Goal: Task Accomplishment & Management: Manage account settings

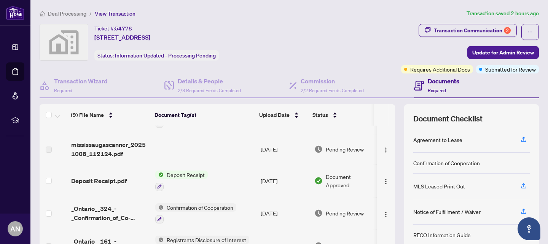
scroll to position [25, 0]
click at [118, 176] on span "Deposit Receipt.pdf" at bounding box center [99, 180] width 56 height 9
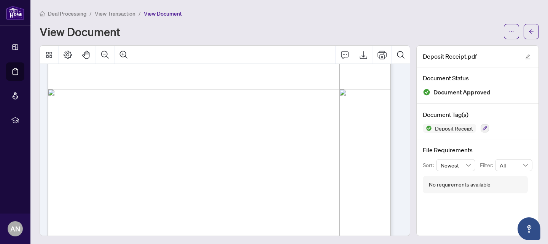
scroll to position [288, 0]
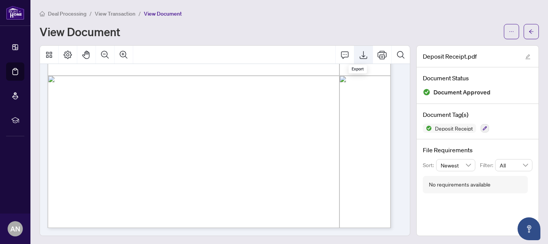
click at [359, 56] on icon "Export" at bounding box center [363, 54] width 9 height 9
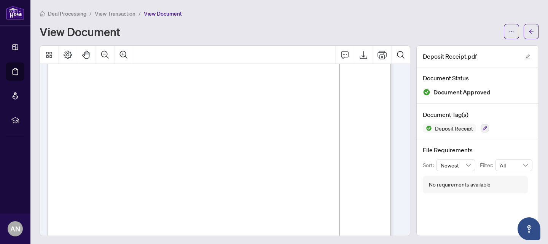
scroll to position [0, 0]
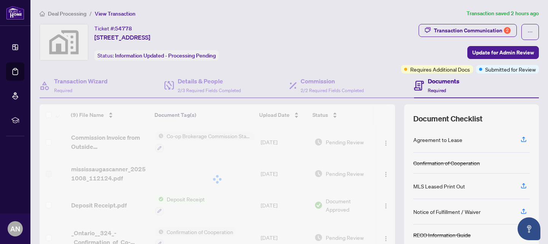
click at [339, 37] on div "Ticket #: 54778 [STREET_ADDRESS] Status: Information Updated - Processing Pendi…" at bounding box center [219, 42] width 358 height 37
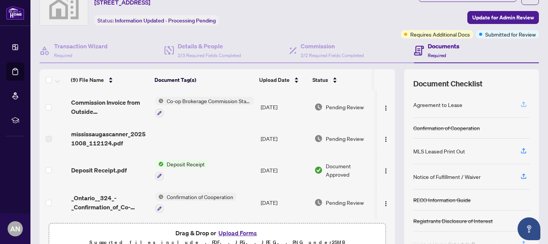
click at [521, 105] on icon "button" at bounding box center [523, 106] width 5 height 2
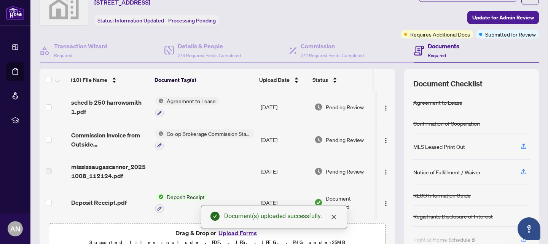
click at [236, 229] on div "Document(s) uploaded successfully." at bounding box center [274, 217] width 146 height 24
click at [333, 215] on icon "close" at bounding box center [334, 217] width 6 height 6
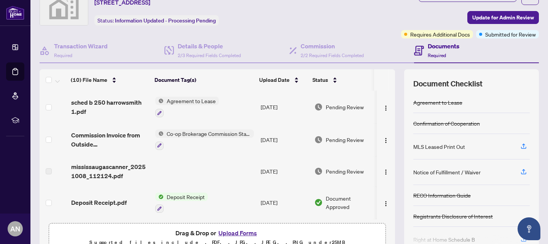
click at [227, 231] on button "Upload Forms" at bounding box center [237, 233] width 43 height 10
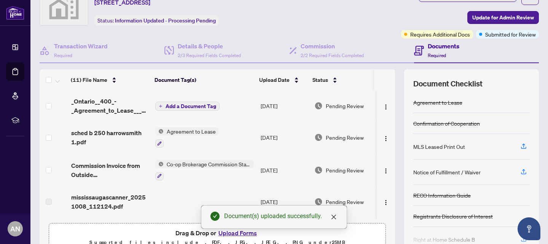
click at [170, 110] on td "Add a Document Tag" at bounding box center [204, 106] width 105 height 30
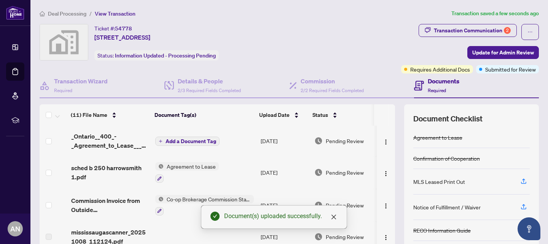
click at [199, 143] on span "Add a Document Tag" at bounding box center [190, 140] width 51 height 5
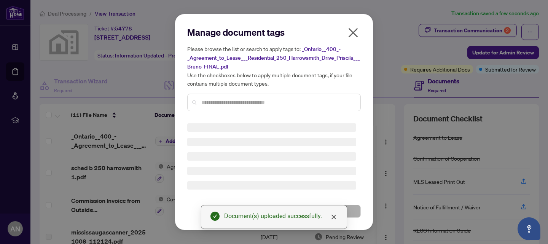
click at [259, 102] on div "Manage document tags Please browse the list or search to apply tags to: _Ontari…" at bounding box center [273, 121] width 173 height 191
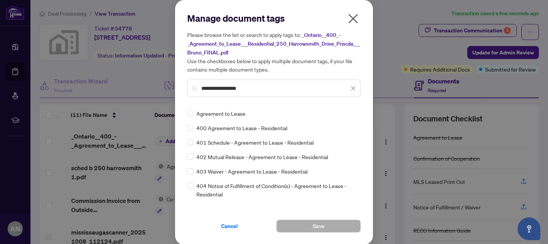
type input "**********"
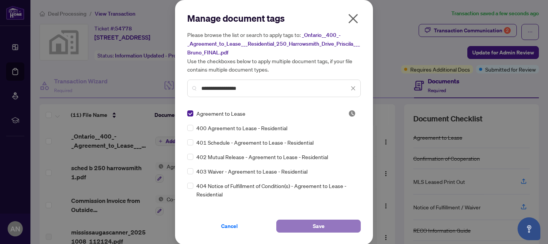
click at [346, 226] on button "Save" at bounding box center [318, 226] width 84 height 13
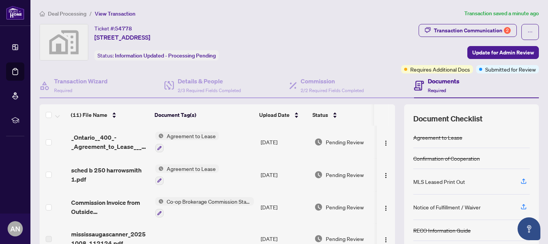
click at [295, 55] on div "Ticket #: 54778 [STREET_ADDRESS] Status: Information Updated - Processing Pendi…" at bounding box center [219, 42] width 358 height 37
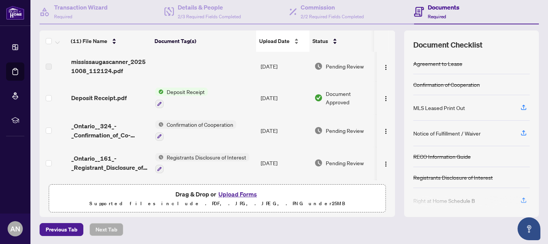
scroll to position [74, 0]
click at [451, 106] on div "MLS Leased Print Out" at bounding box center [439, 107] width 52 height 8
click at [522, 107] on button "button" at bounding box center [523, 107] width 12 height 13
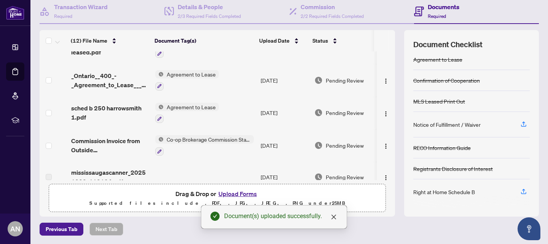
scroll to position [0, 0]
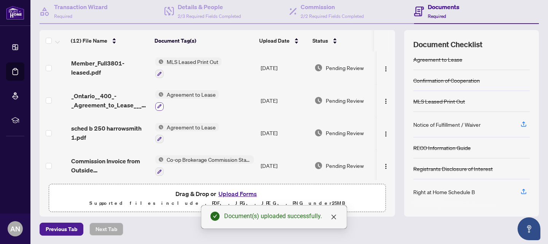
click at [160, 105] on icon "button" at bounding box center [159, 106] width 5 height 5
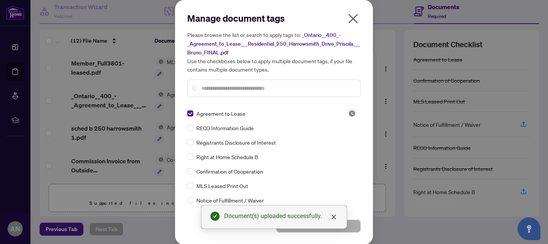
click at [256, 85] on input "text" at bounding box center [277, 88] width 153 height 8
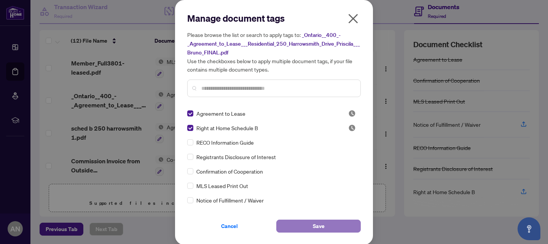
click at [328, 224] on button "Save" at bounding box center [318, 226] width 84 height 13
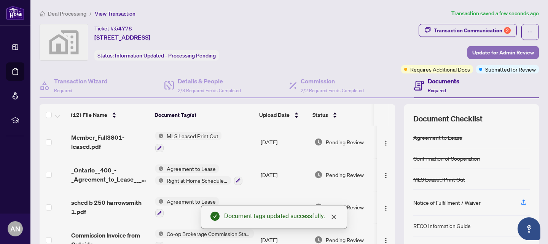
click at [482, 53] on span "Update for Admin Review" at bounding box center [503, 52] width 62 height 12
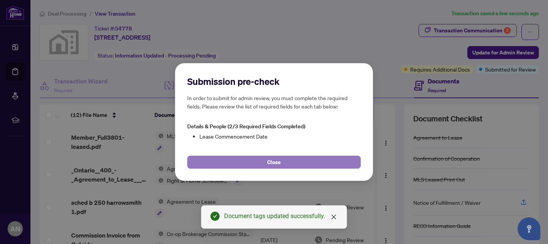
click at [318, 165] on button "Close" at bounding box center [273, 162] width 173 height 13
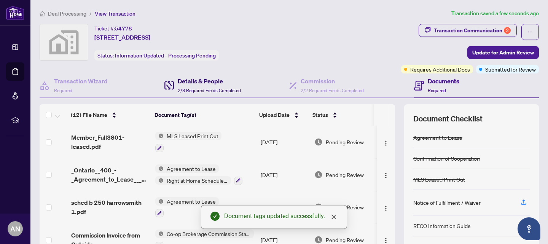
click at [198, 83] on h4 "Details & People" at bounding box center [209, 80] width 63 height 9
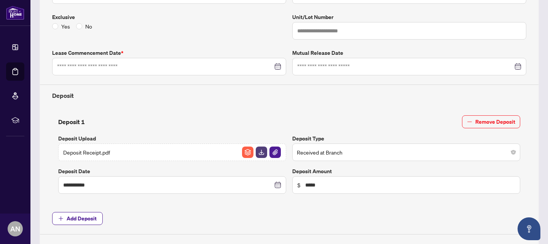
scroll to position [195, 0]
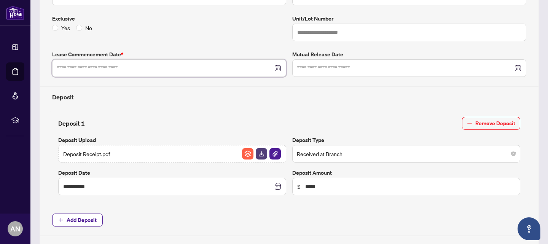
click at [167, 64] on input at bounding box center [165, 68] width 216 height 8
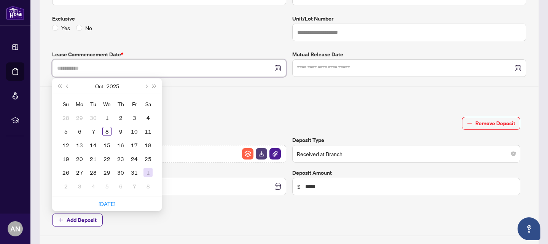
type input "**********"
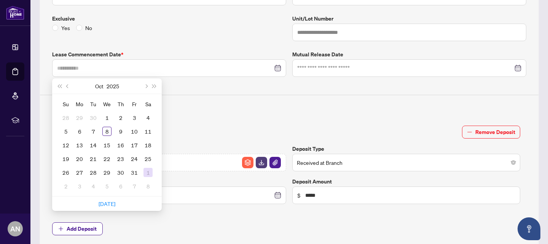
click at [145, 175] on div "1" at bounding box center [147, 172] width 9 height 9
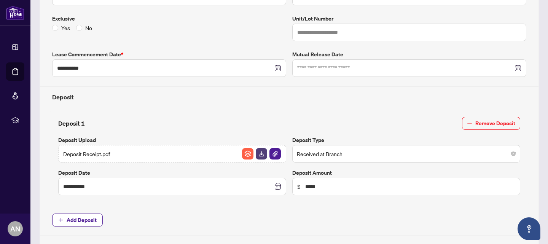
click at [145, 175] on label "Deposit Date" at bounding box center [172, 173] width 228 height 8
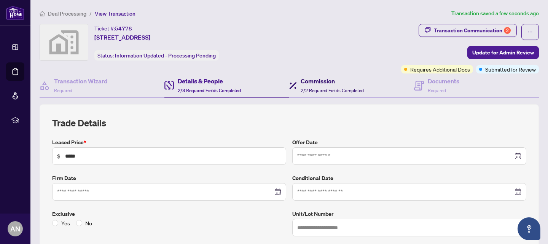
click at [328, 80] on h4 "Commission" at bounding box center [332, 80] width 63 height 9
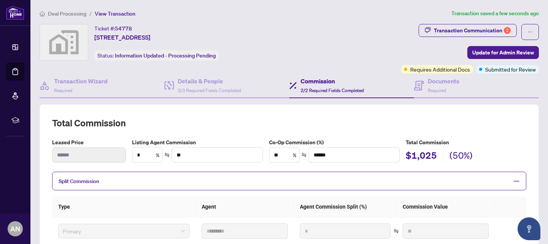
type textarea "**********"
click at [477, 55] on span "Update for Admin Review" at bounding box center [503, 52] width 62 height 12
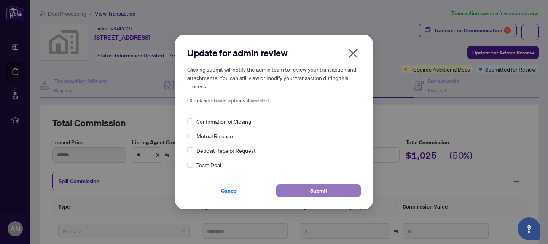
click at [299, 192] on button "Submit" at bounding box center [318, 190] width 84 height 13
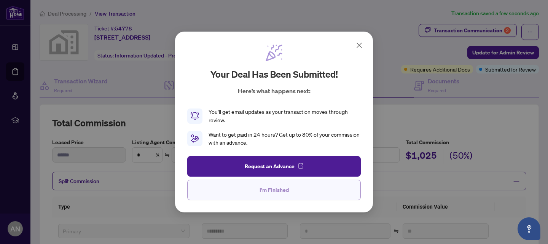
click at [267, 189] on span "I'm Finished" at bounding box center [273, 190] width 29 height 12
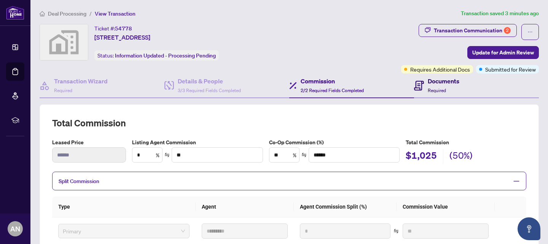
click at [439, 87] on span "Required" at bounding box center [437, 90] width 18 height 6
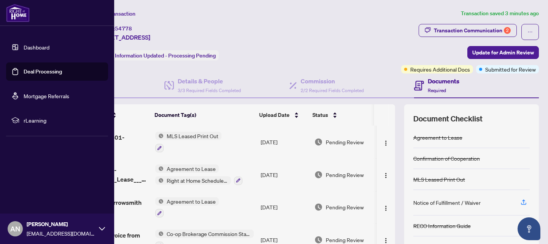
click at [26, 72] on link "Deal Processing" at bounding box center [43, 71] width 38 height 7
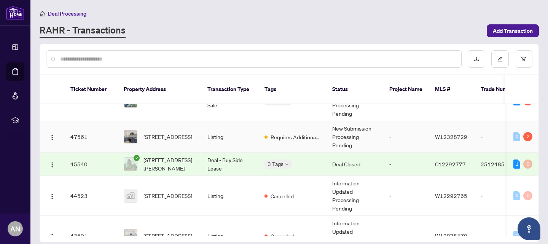
scroll to position [102, 0]
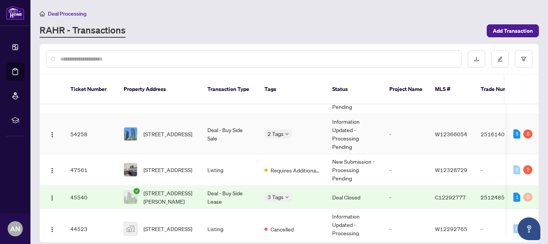
click at [240, 129] on td "Deal - Buy Side Sale" at bounding box center [229, 134] width 57 height 40
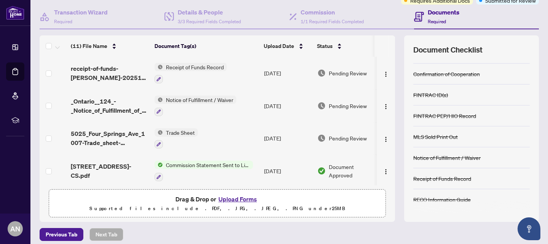
scroll to position [74, 0]
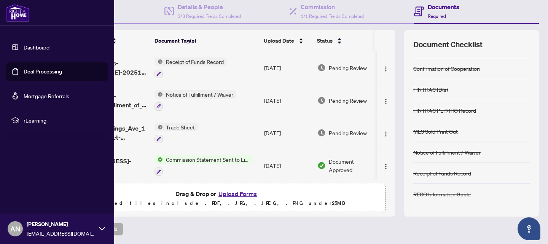
click at [32, 72] on link "Deal Processing" at bounding box center [43, 71] width 38 height 7
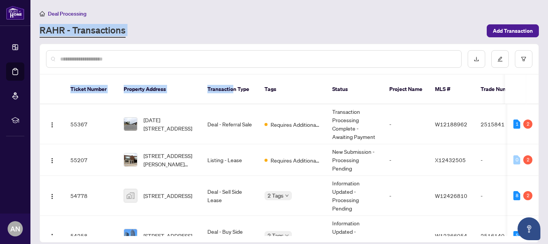
drag, startPoint x: 232, startPoint y: 77, endPoint x: 175, endPoint y: -35, distance: 126.1
click at [175, 0] on html "Dashboard Deal Processing Mortgage Referrals rLearning AN [PERSON_NAME] [EMAIL_…" at bounding box center [274, 122] width 548 height 244
click at [231, 23] on div "Deal Processing [PERSON_NAME] - Transactions Add Transaction" at bounding box center [289, 23] width 499 height 29
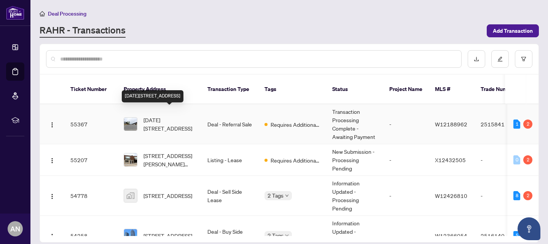
scroll to position [41, 0]
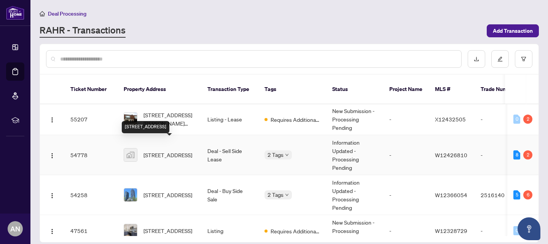
click at [174, 151] on span "[STREET_ADDRESS]" at bounding box center [167, 155] width 49 height 8
